Goal: Task Accomplishment & Management: Manage account settings

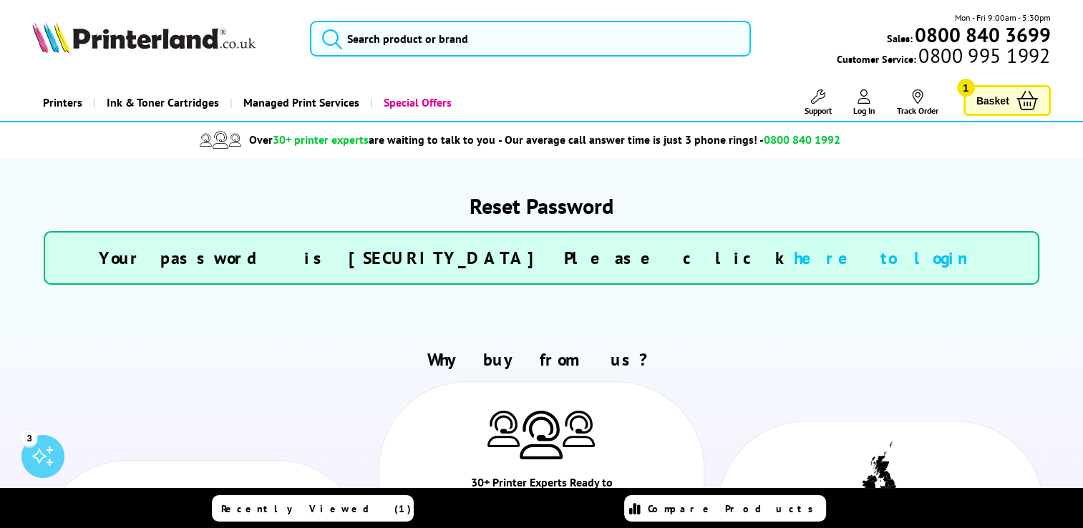
click at [794, 258] on link "here to login" at bounding box center [889, 258] width 190 height 22
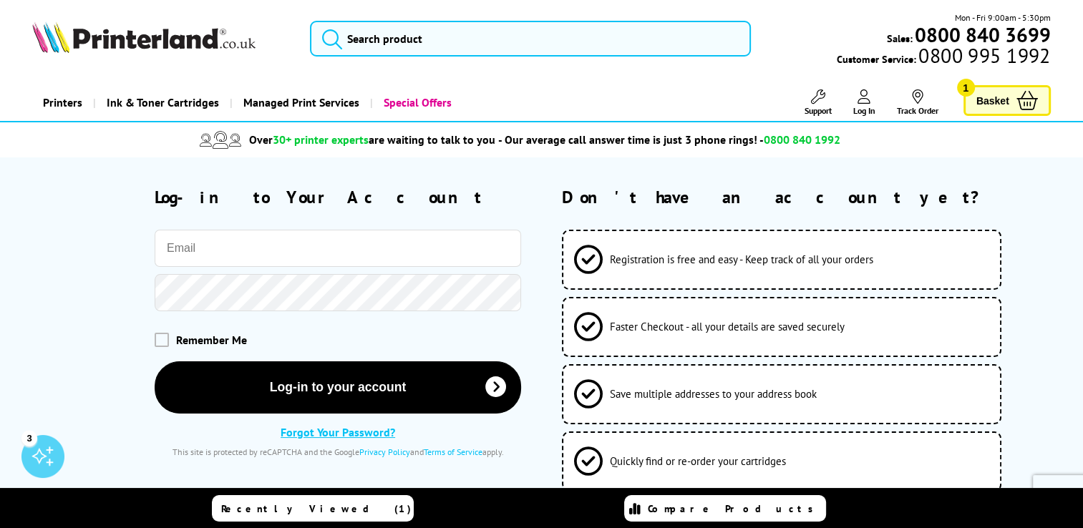
click at [369, 246] on input "email" at bounding box center [338, 248] width 367 height 37
type input "finance@phoenixlearning.co.uk"
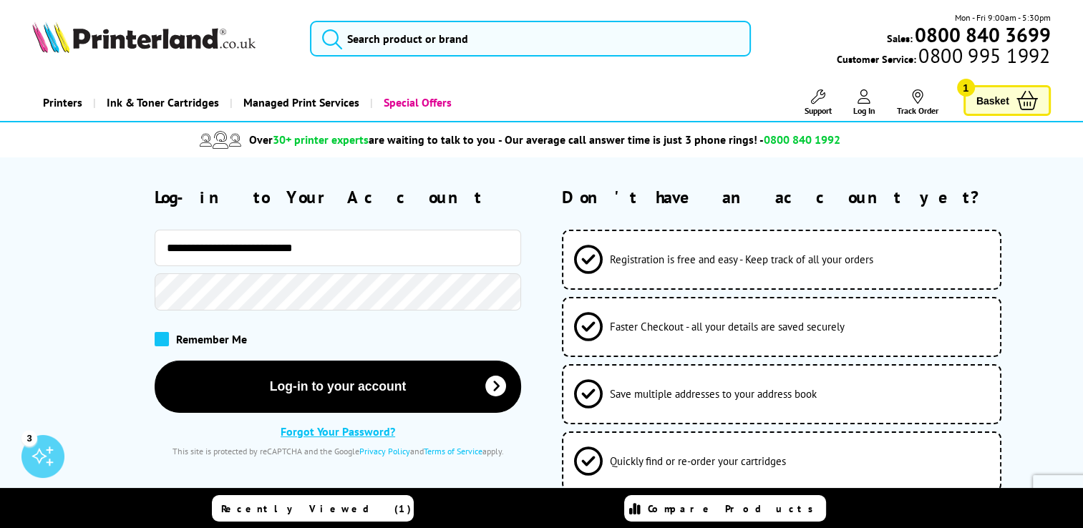
click at [162, 337] on span at bounding box center [162, 339] width 14 height 14
click at [158, 334] on input "checkbox" at bounding box center [158, 334] width 0 height 0
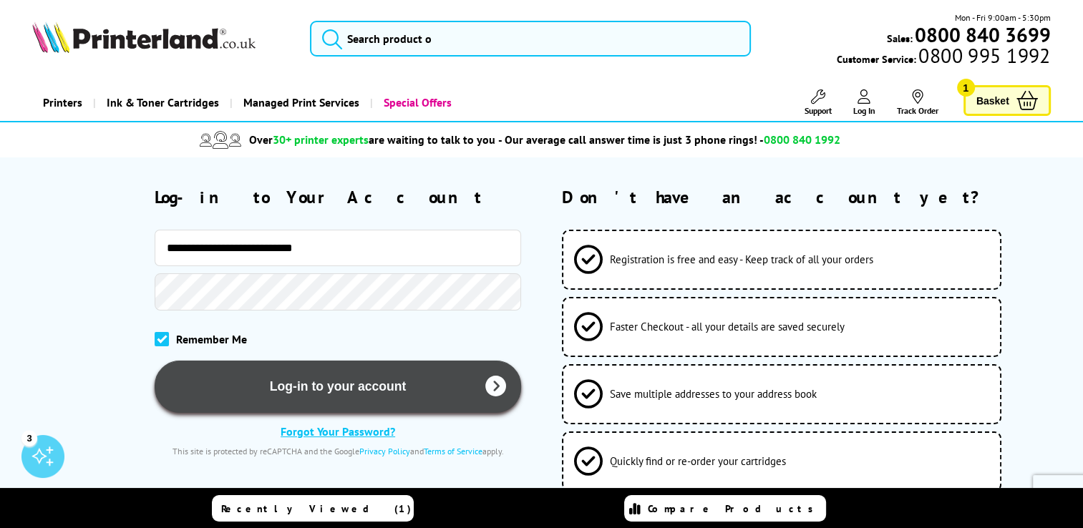
click at [371, 382] on button "Log-in to your account" at bounding box center [338, 387] width 367 height 52
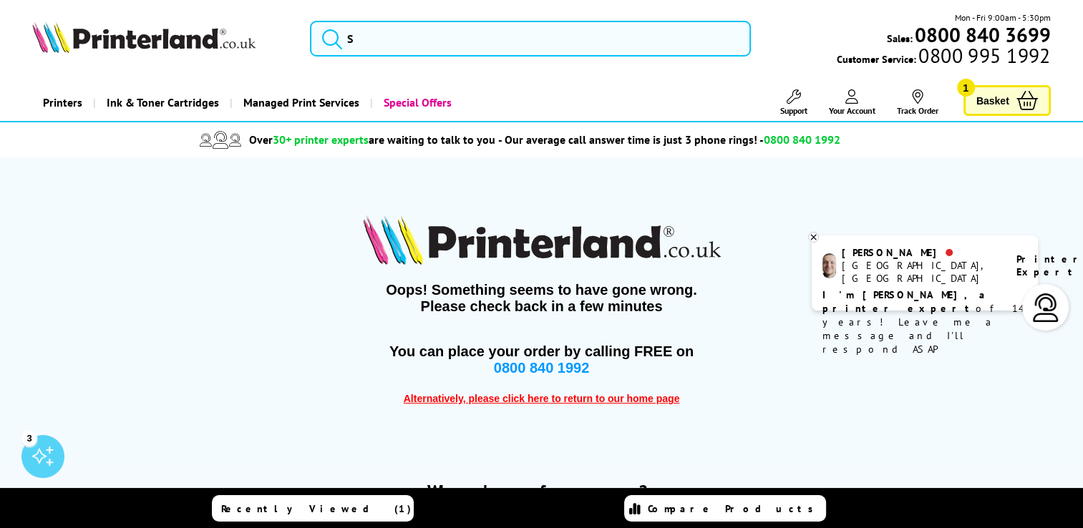
click at [845, 101] on link "Your Account" at bounding box center [852, 102] width 47 height 26
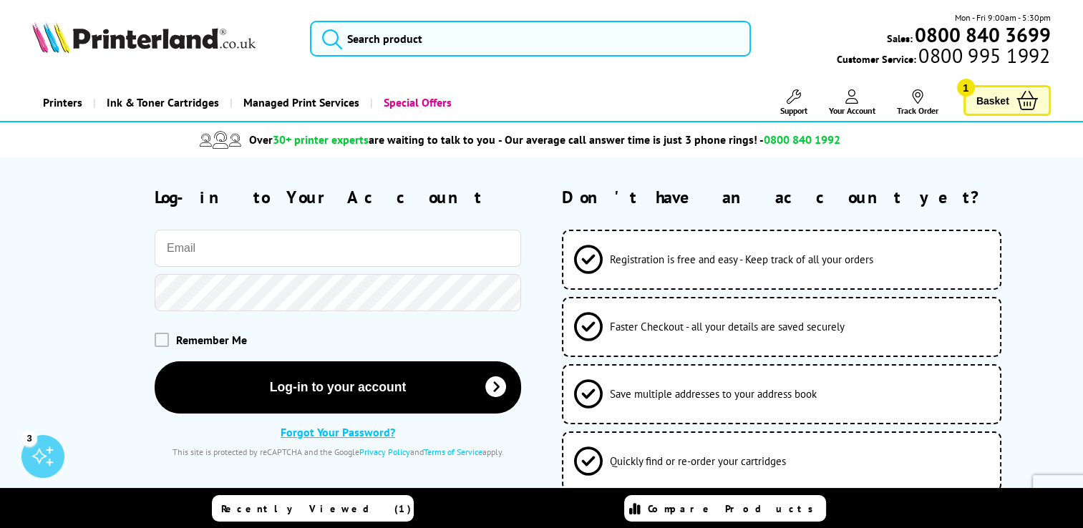
click at [248, 246] on input "email" at bounding box center [338, 248] width 367 height 37
type input "finance@phoenixlearning.co.uk"
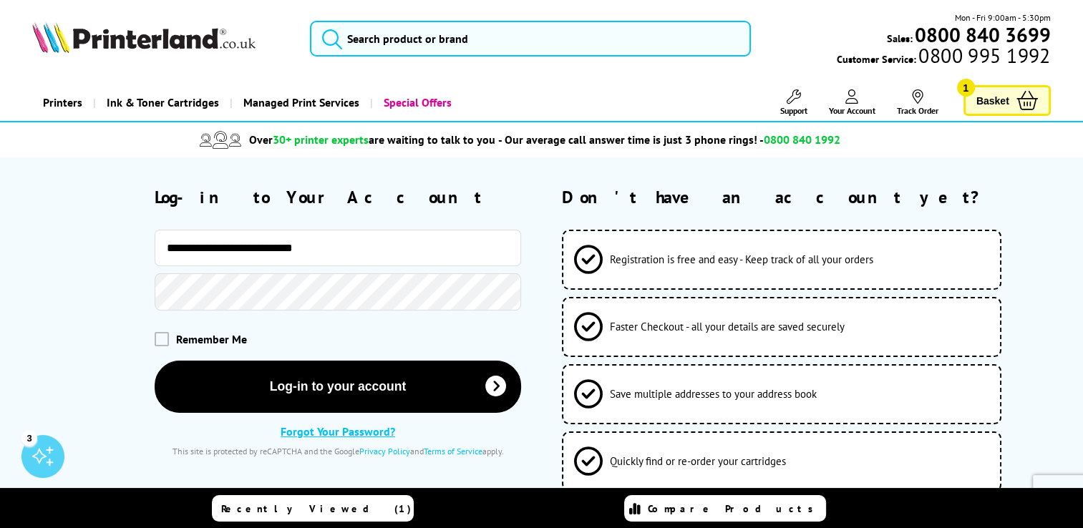
click at [158, 349] on div "Remember Me" at bounding box center [276, 339] width 489 height 43
click at [162, 339] on span at bounding box center [162, 339] width 14 height 14
click at [158, 334] on input "checkbox" at bounding box center [158, 334] width 0 height 0
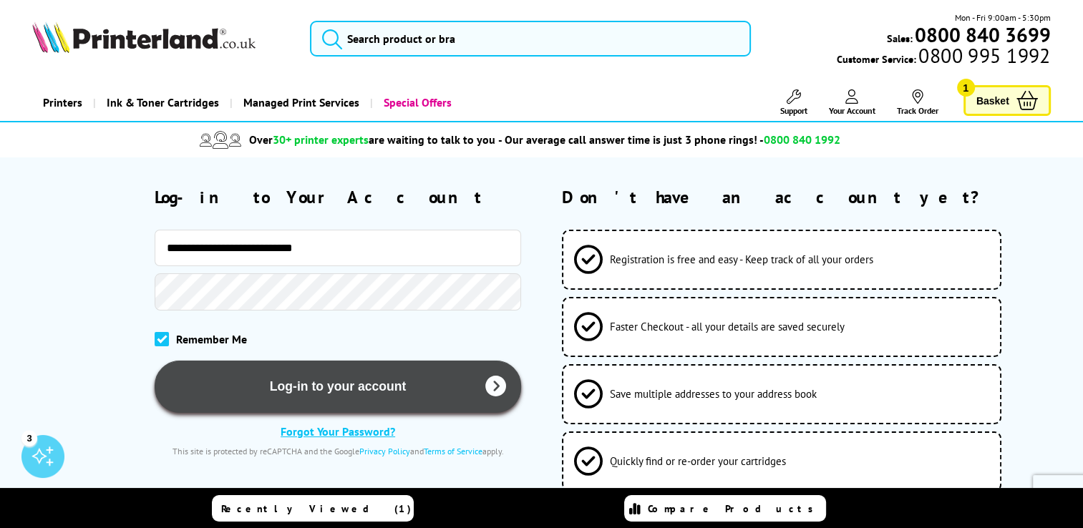
click at [321, 382] on button "Log-in to your account" at bounding box center [338, 387] width 367 height 52
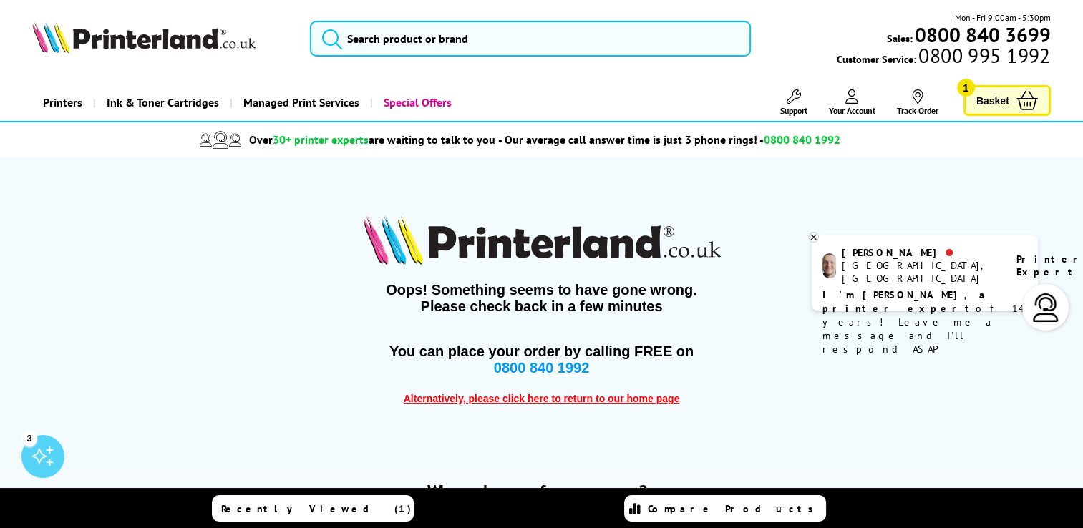
click at [859, 107] on span "Your Account" at bounding box center [852, 110] width 47 height 11
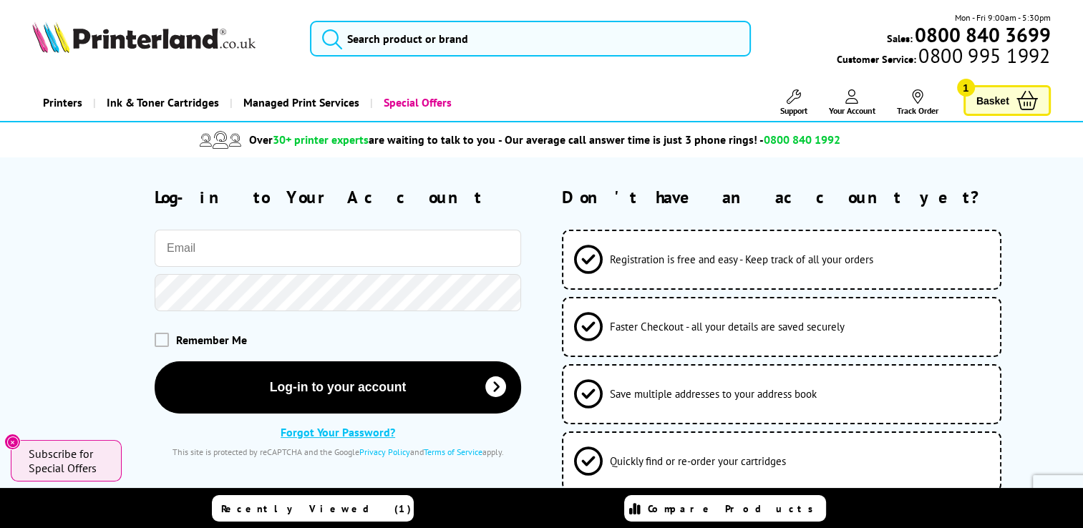
click at [384, 433] on link "Forgot Your Password?" at bounding box center [338, 432] width 115 height 14
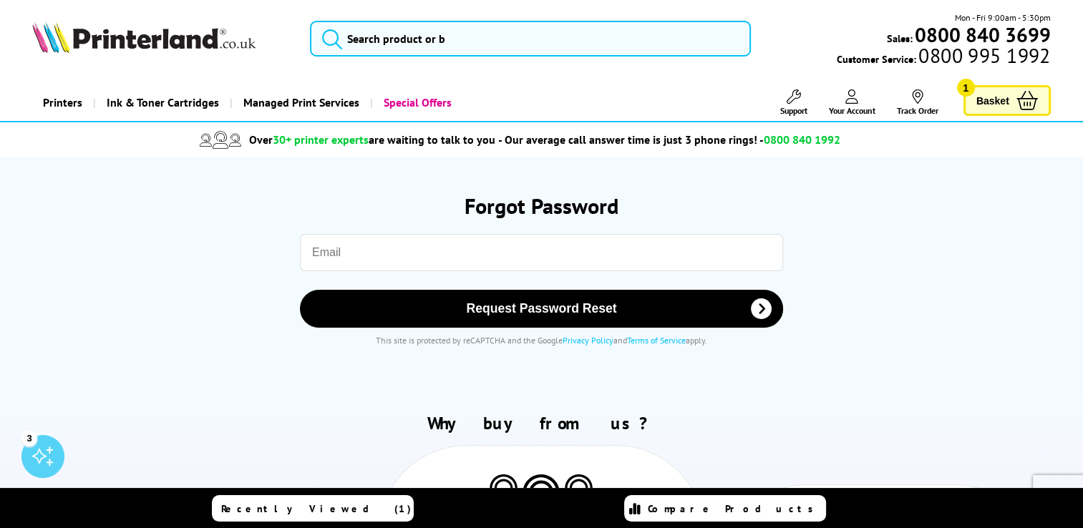
click at [422, 256] on input "email" at bounding box center [541, 252] width 483 height 37
type input "[EMAIL_ADDRESS][DOMAIN_NAME]"
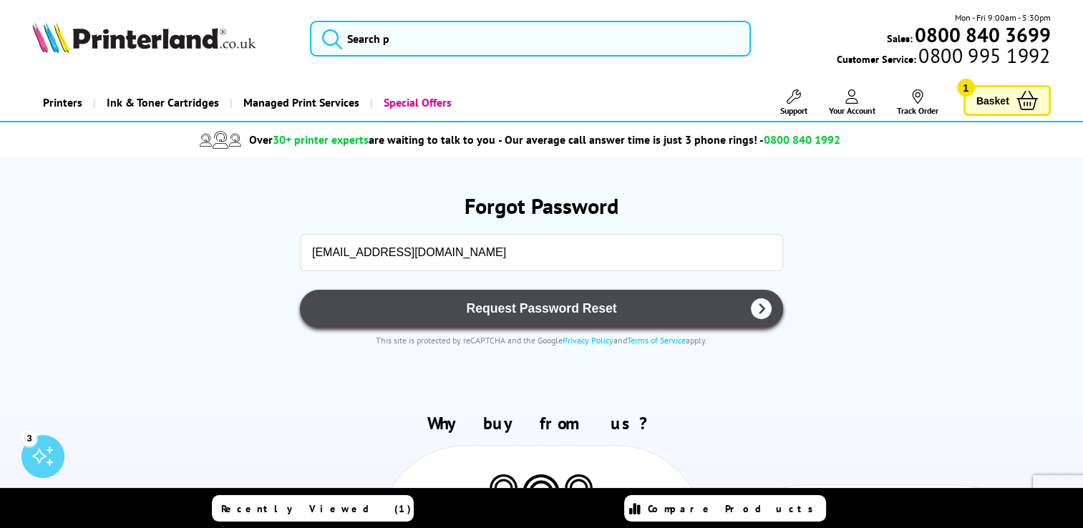
click at [511, 302] on span "Request Password Reset" at bounding box center [542, 308] width 446 height 15
